Goal: Task Accomplishment & Management: Manage account settings

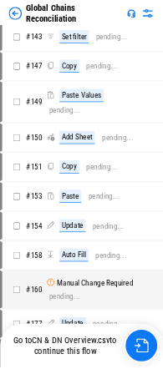
scroll to position [3769, 0]
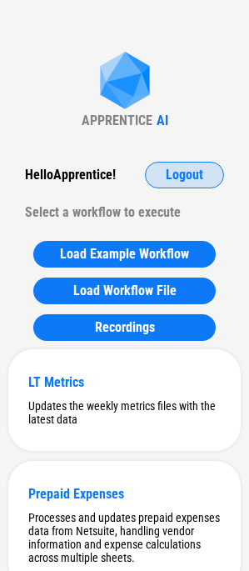
click at [179, 170] on span "Logout" at bounding box center [185, 174] width 38 height 13
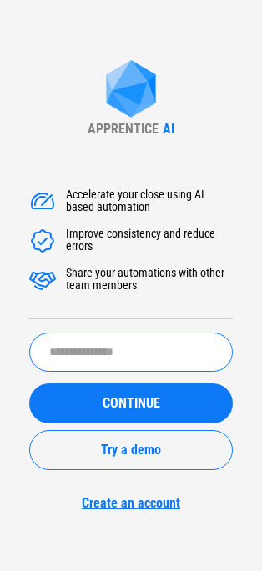
click at [163, 349] on input "text" at bounding box center [130, 352] width 203 height 39
click at [29, 384] on button "CONTINUE" at bounding box center [130, 404] width 203 height 40
type input "**********"
click at [29, 384] on button "CONTINUE" at bounding box center [130, 404] width 203 height 40
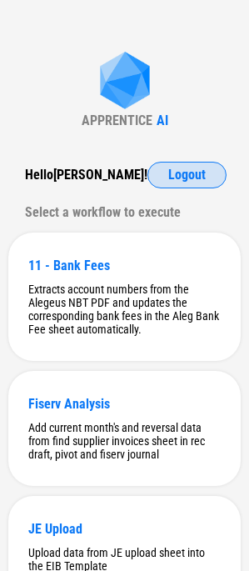
click at [202, 166] on button "Logout" at bounding box center [187, 175] width 79 height 27
